Goal: Task Accomplishment & Management: Manage account settings

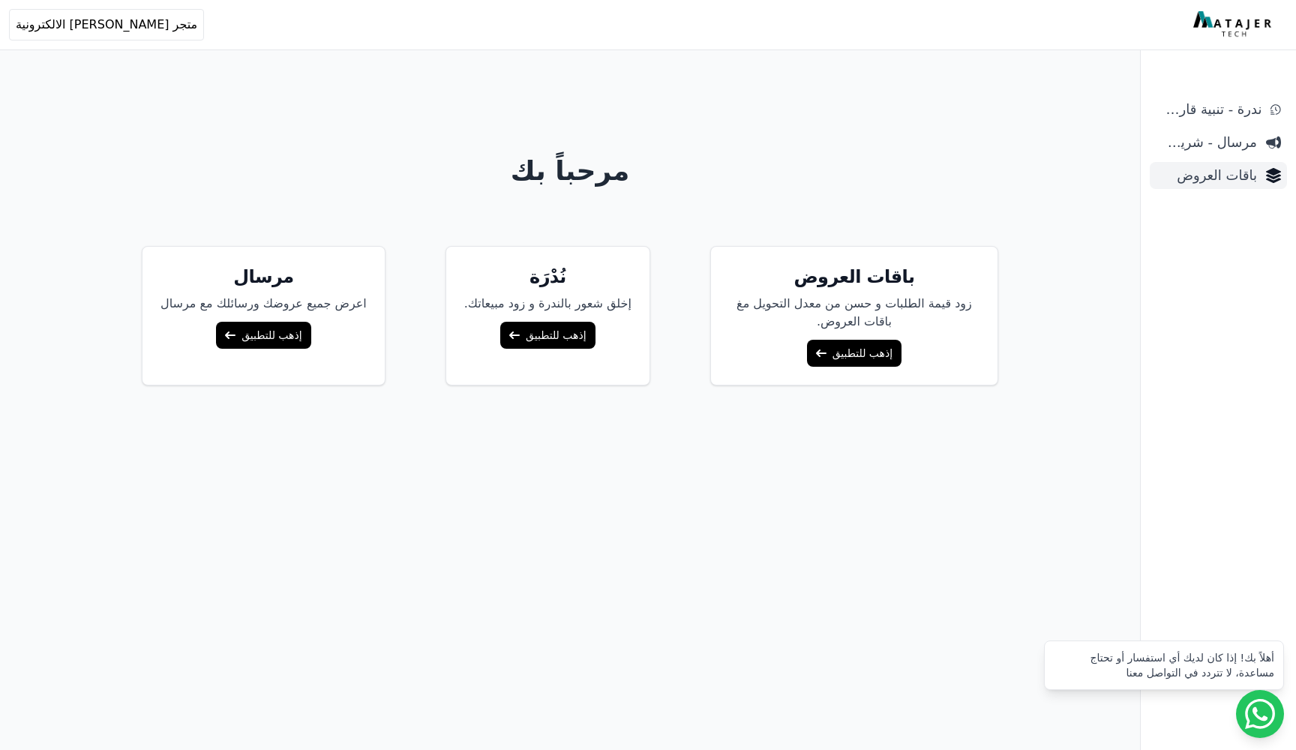
scroll to position [0, -1]
click at [1229, 170] on span "باقات العروض" at bounding box center [1206, 175] width 101 height 21
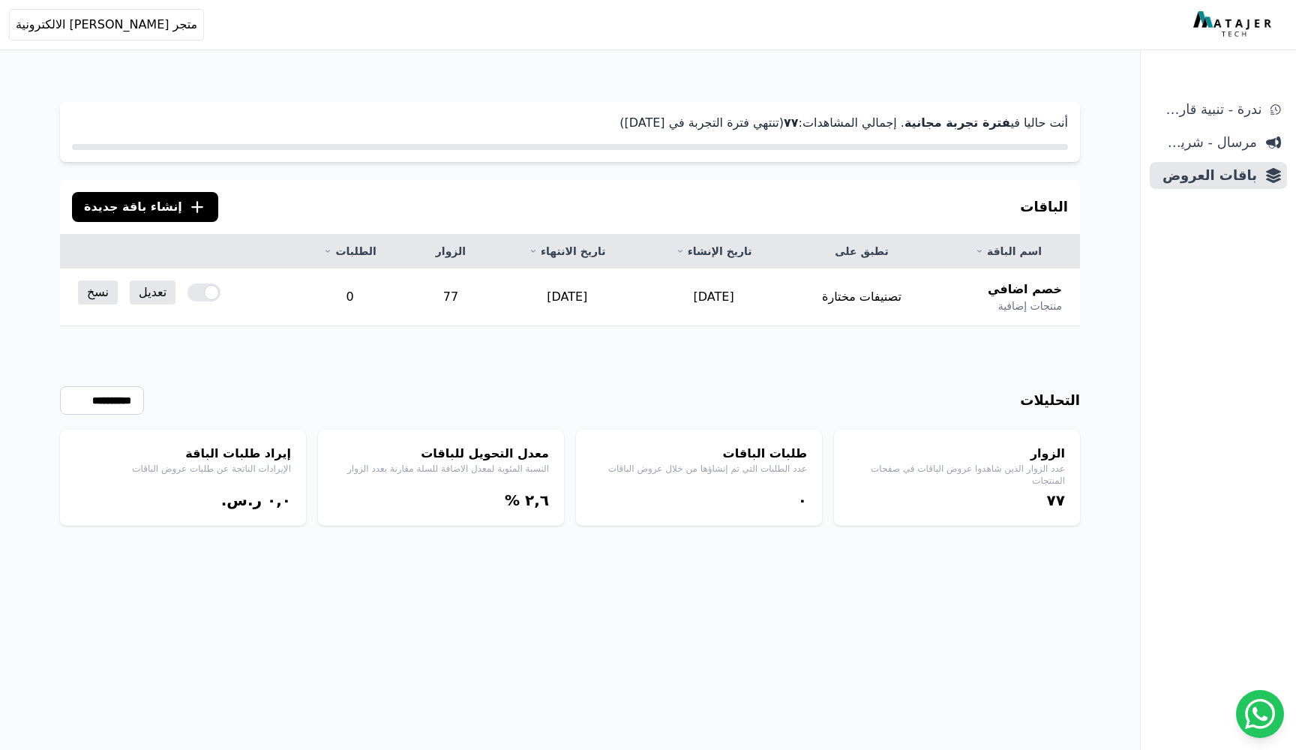
scroll to position [0, -1]
drag, startPoint x: 436, startPoint y: 296, endPoint x: 470, endPoint y: 293, distance: 34.6
click at [470, 293] on td "77" at bounding box center [451, 298] width 86 height 58
click at [149, 295] on link "تعديل" at bounding box center [153, 293] width 46 height 24
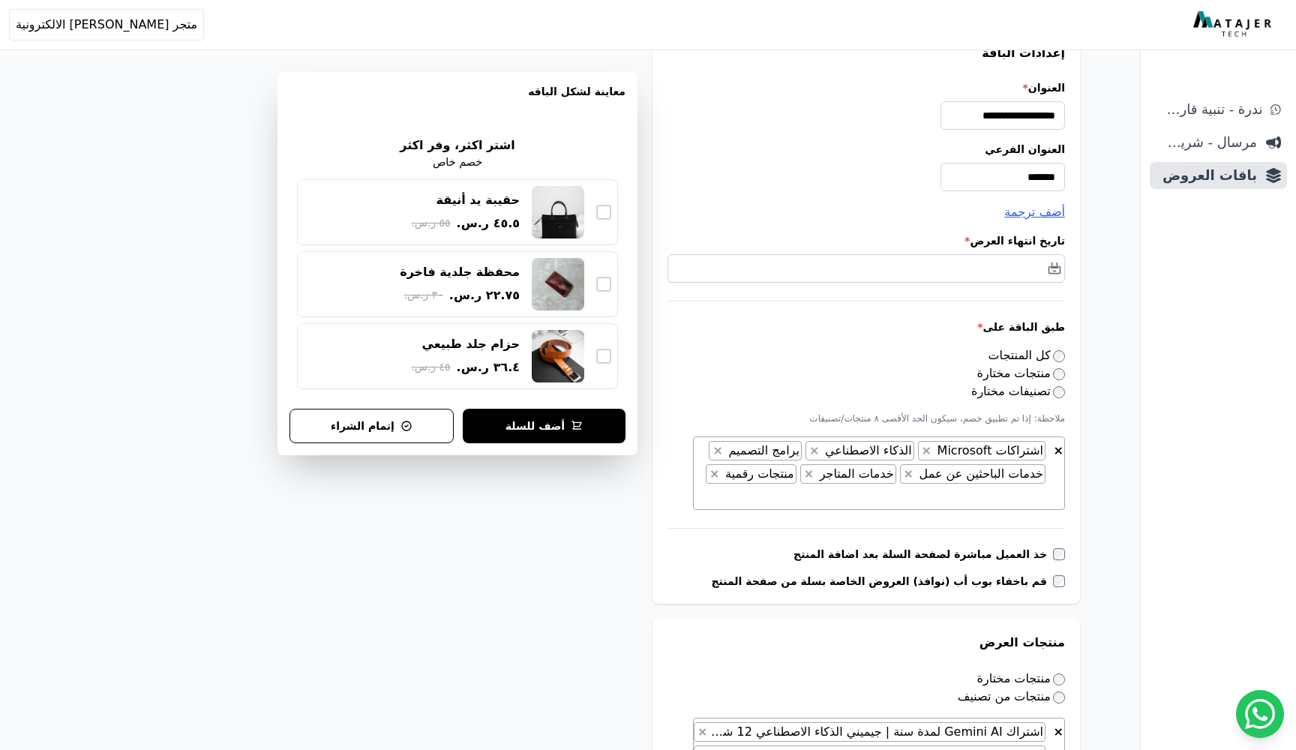
scroll to position [175, 0]
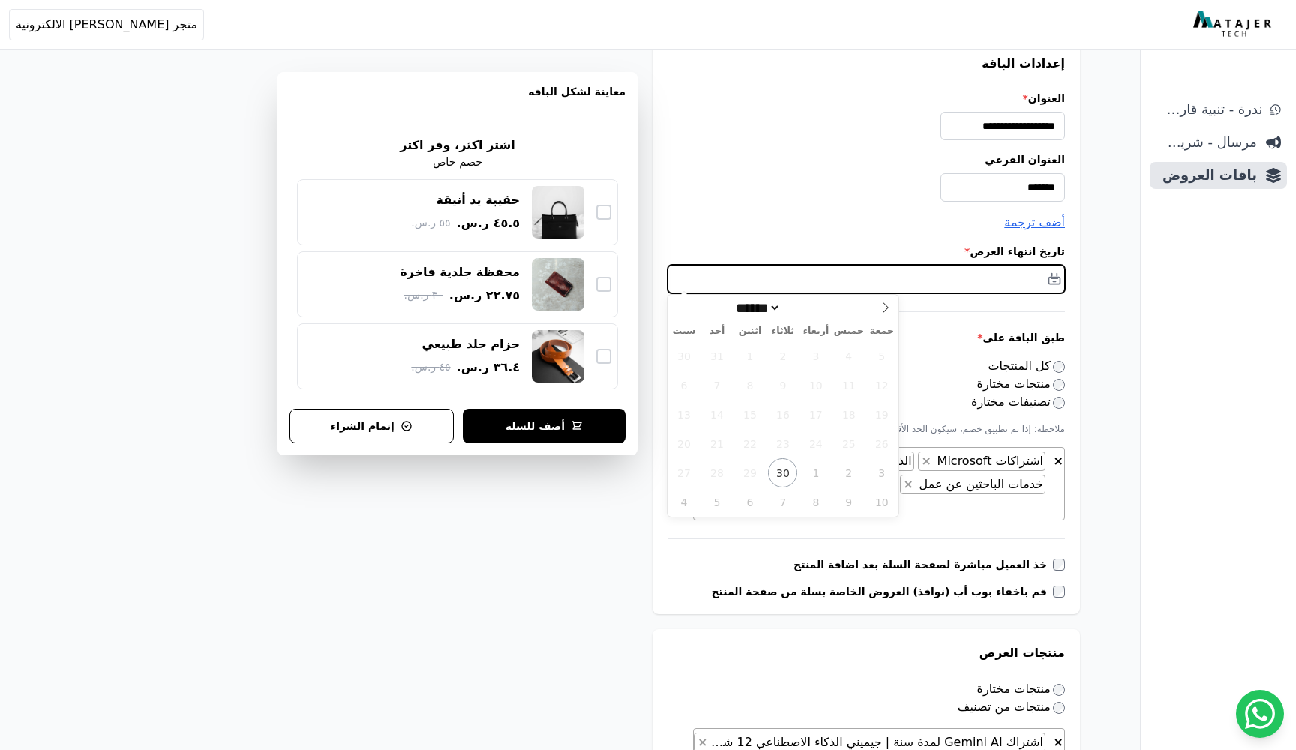
click at [944, 280] on input "text" at bounding box center [867, 279] width 398 height 29
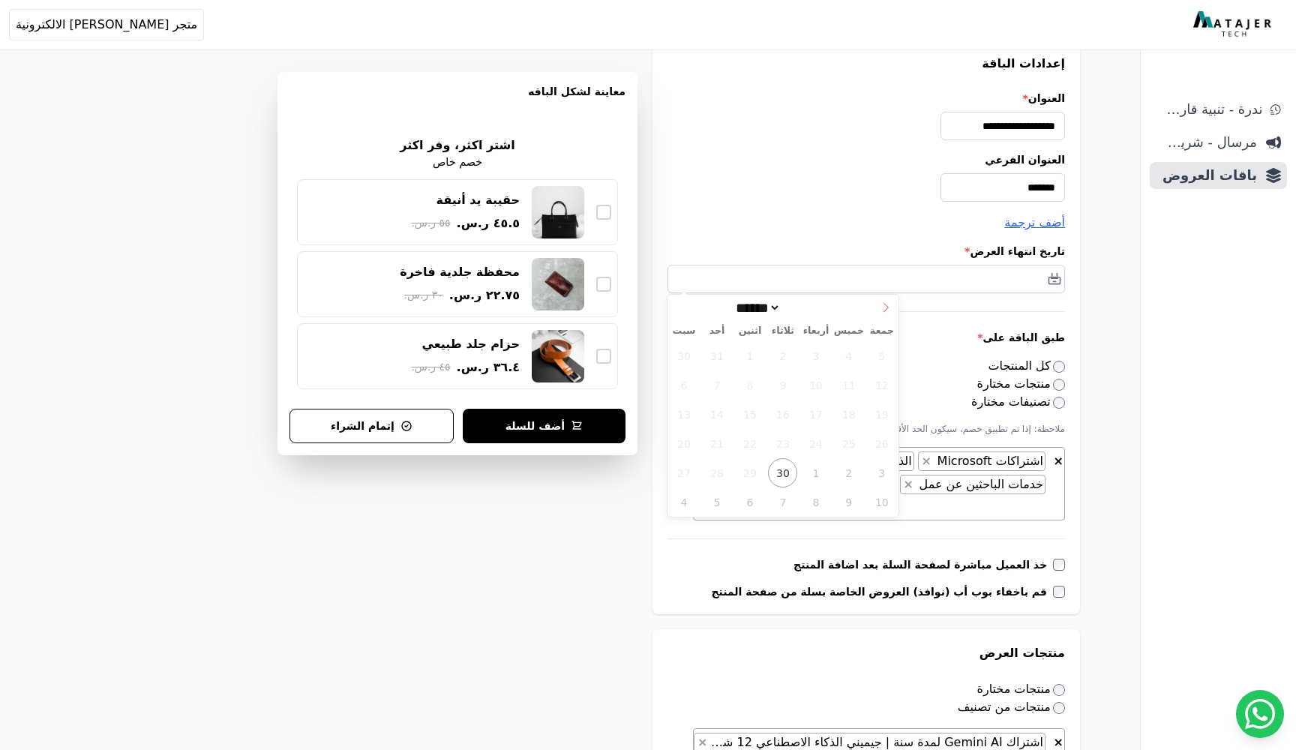
click at [882, 306] on icon at bounding box center [886, 307] width 11 height 11
select select "*"
click at [816, 423] on span "15" at bounding box center [815, 414] width 29 height 29
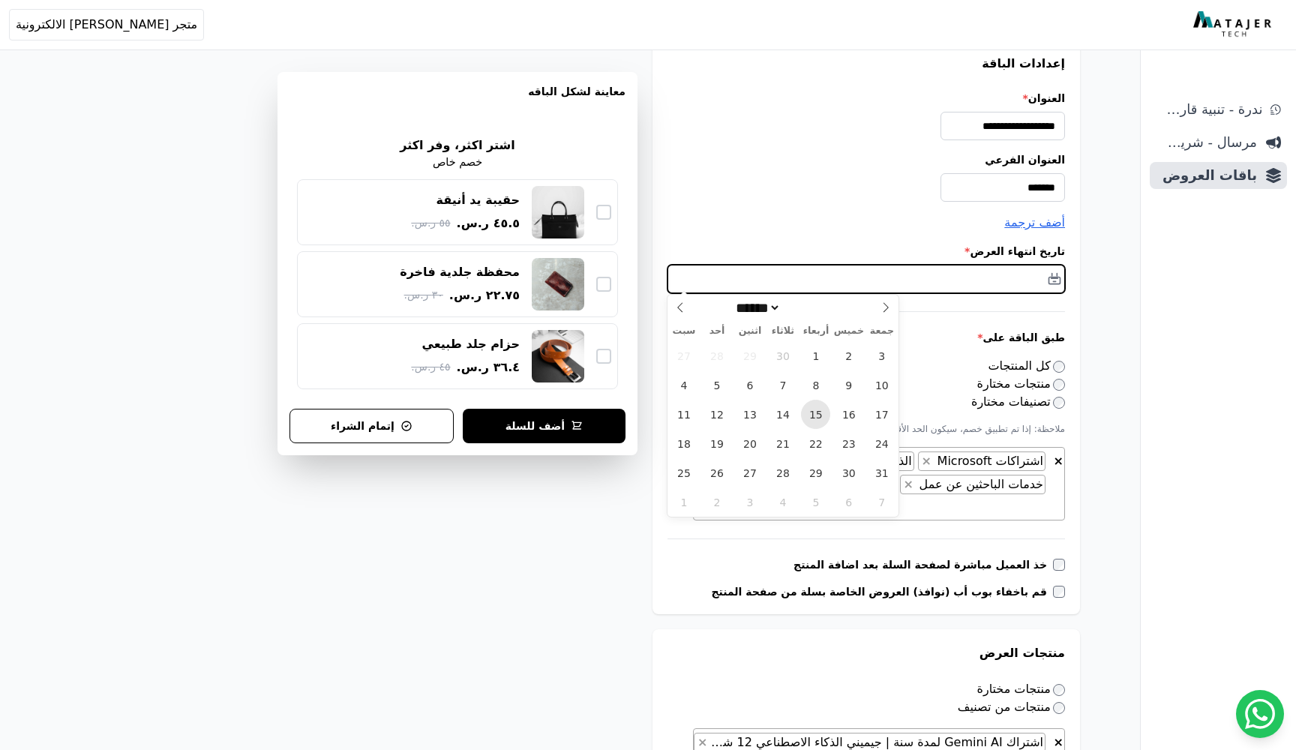
type input "**********"
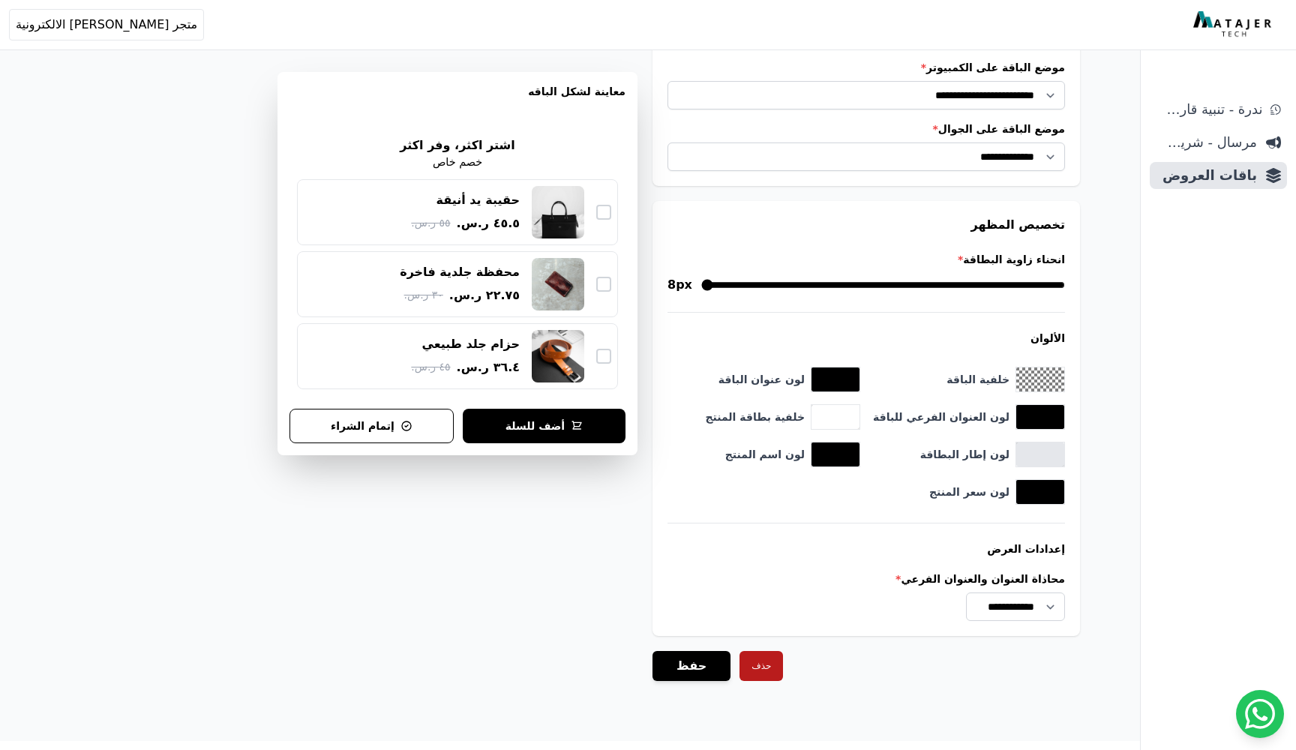
scroll to position [1450, 0]
click at [695, 652] on button "حفظ" at bounding box center [692, 667] width 78 height 30
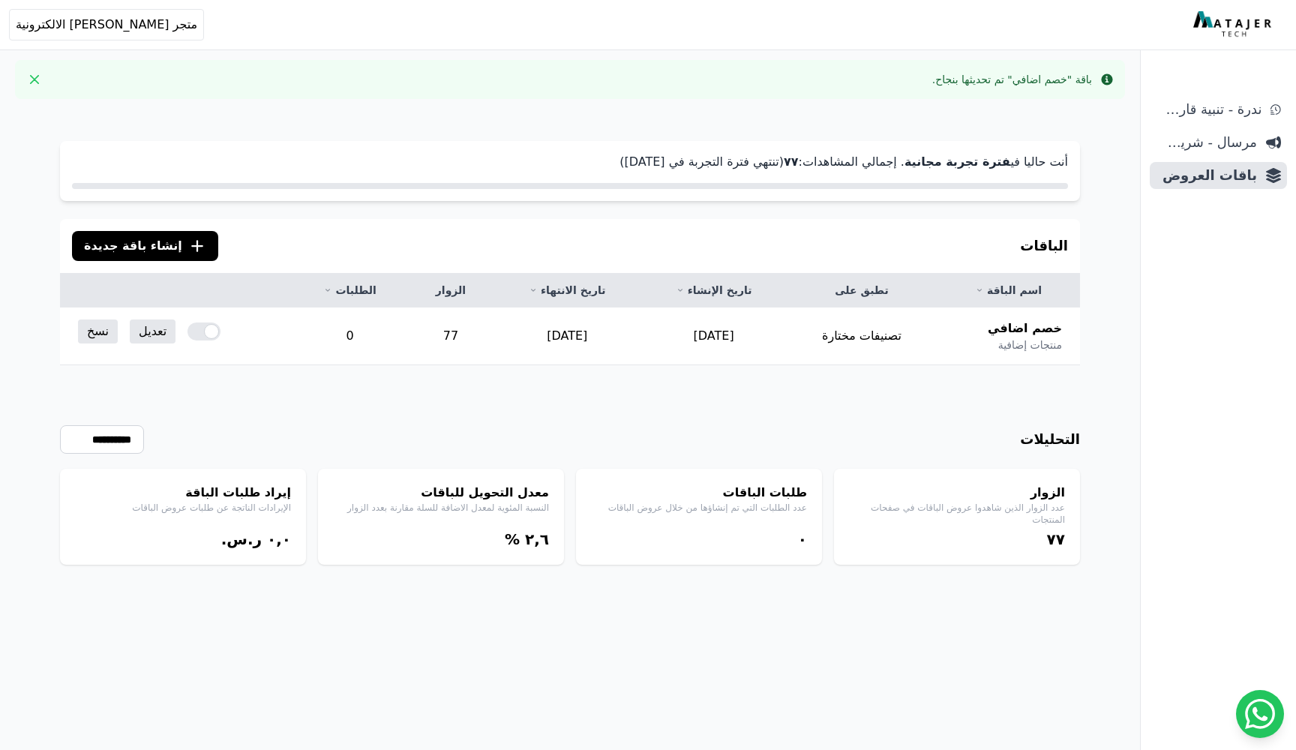
scroll to position [0, -1]
